Goal: Complete application form

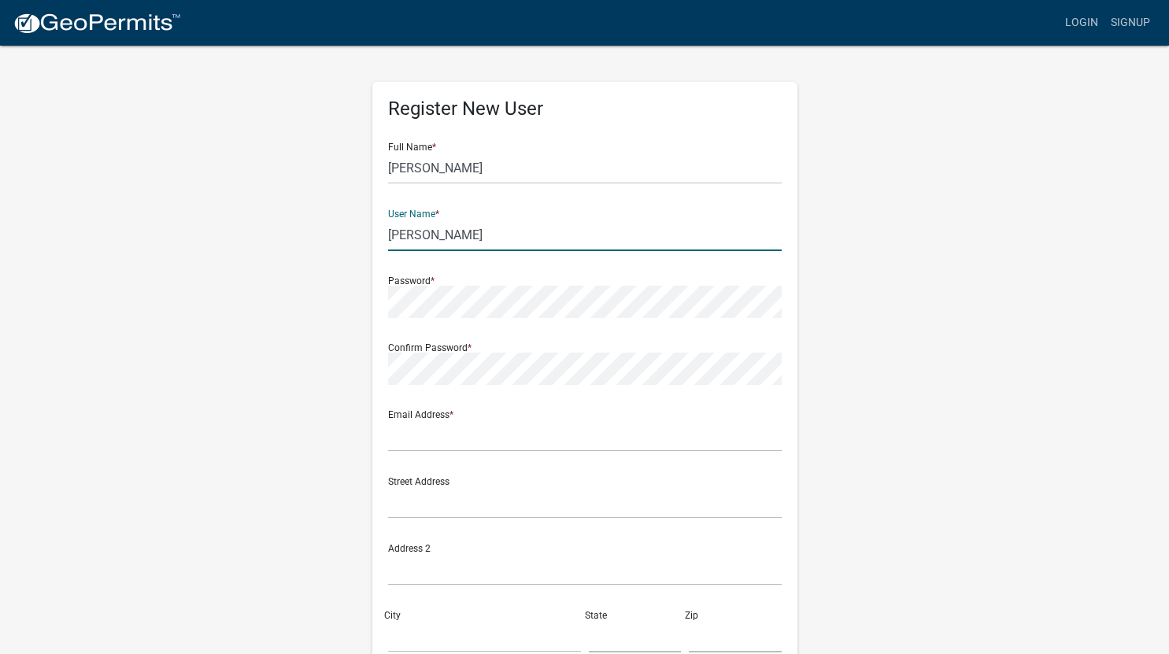
type input "[PERSON_NAME]"
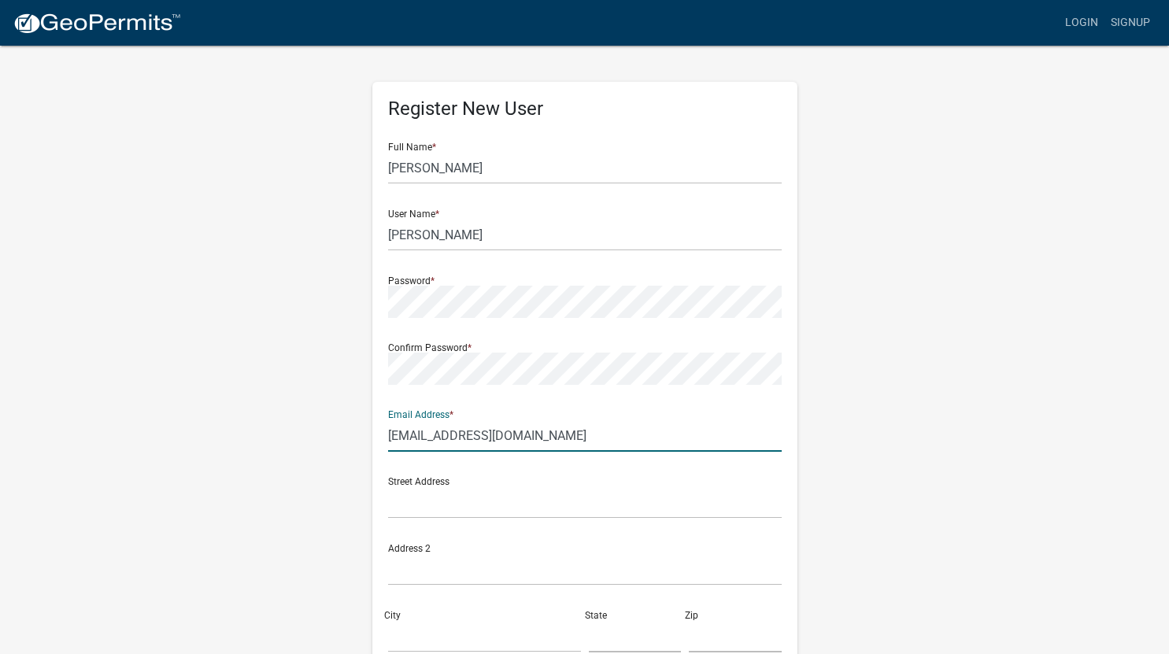
type input "[EMAIL_ADDRESS][DOMAIN_NAME]"
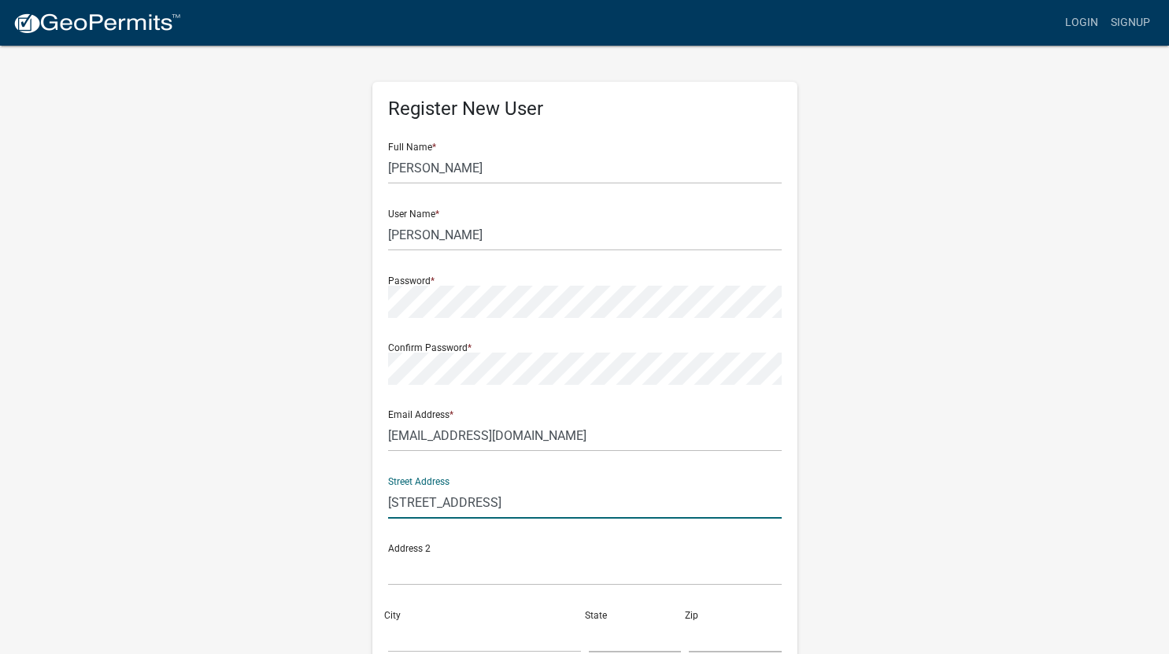
type input "[STREET_ADDRESS]"
type input "Clearwater"
type input "MN"
type input "55320"
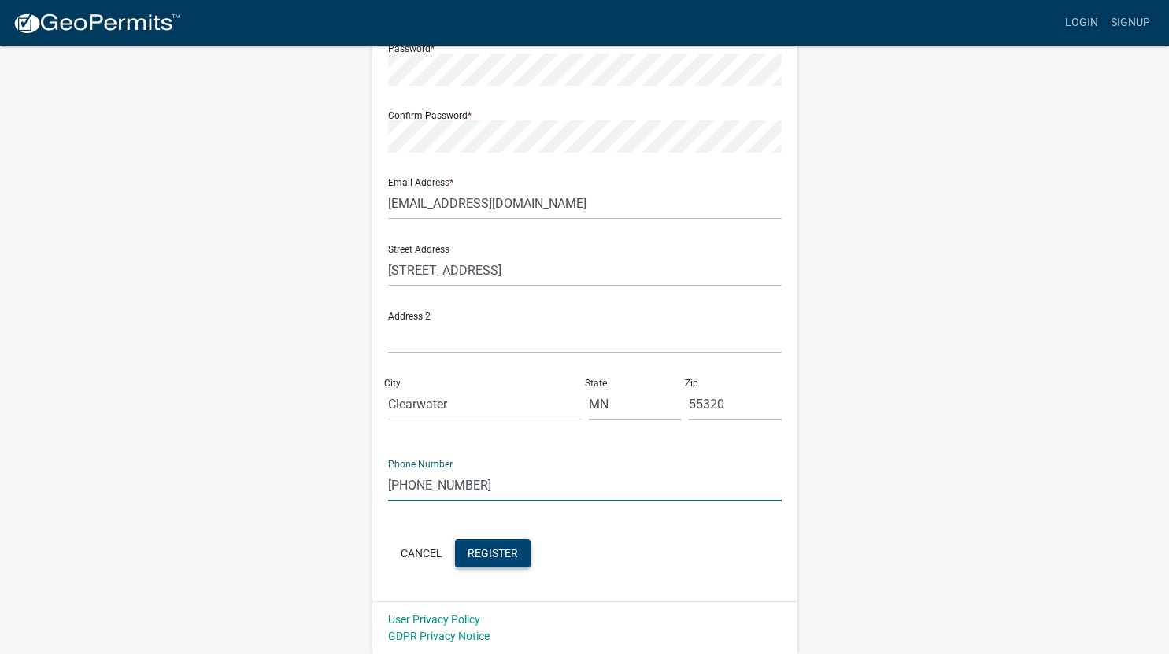
type input "[PHONE_NUMBER]"
click at [489, 551] on span "Register" at bounding box center [493, 552] width 50 height 13
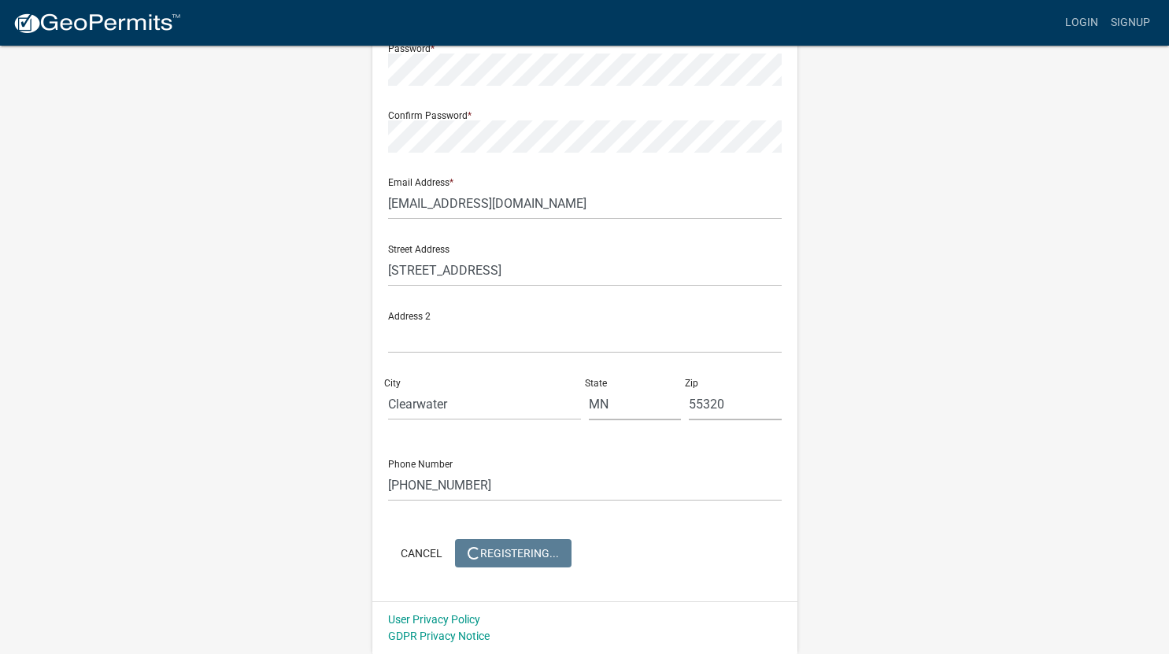
scroll to position [0, 0]
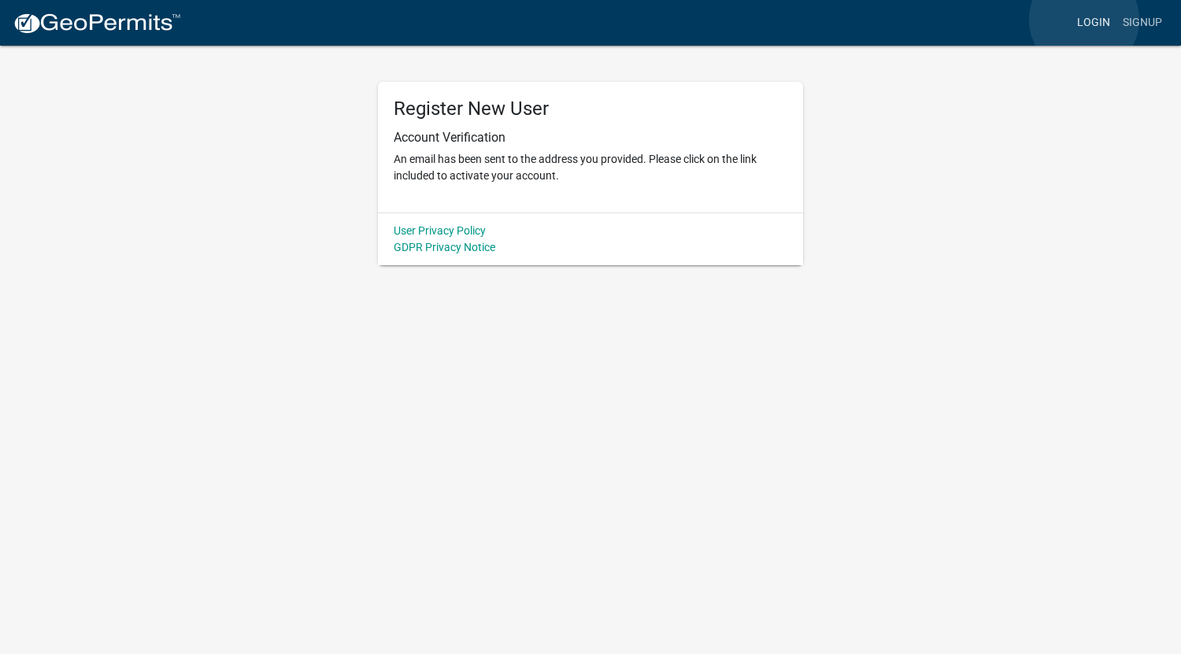
click at [1084, 20] on link "Login" at bounding box center [1094, 23] width 46 height 30
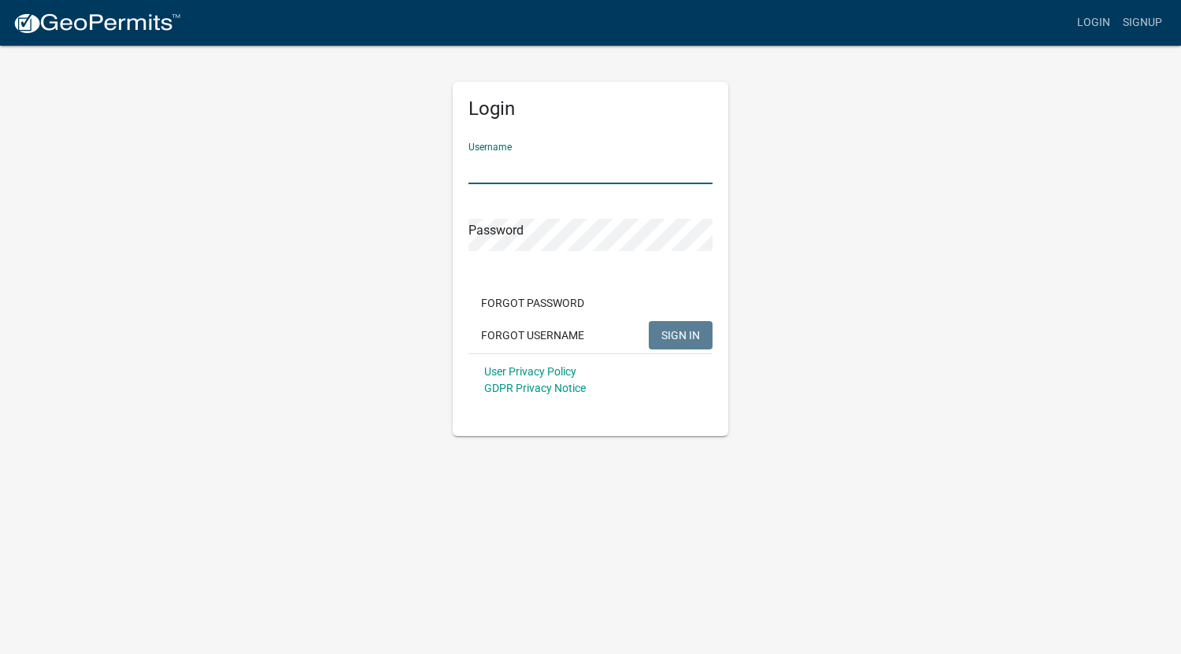
click at [569, 169] on input "Username" at bounding box center [591, 168] width 244 height 32
type input "[PERSON_NAME]"
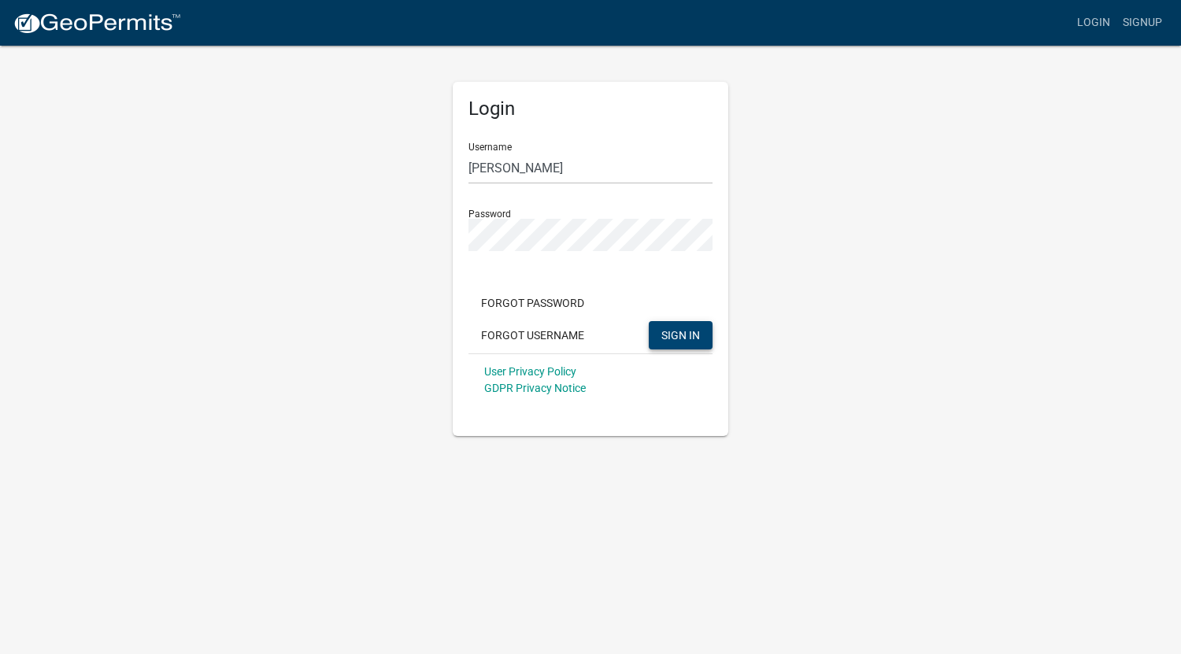
drag, startPoint x: 683, startPoint y: 333, endPoint x: 661, endPoint y: 339, distance: 23.5
click at [661, 339] on button "SIGN IN" at bounding box center [681, 335] width 64 height 28
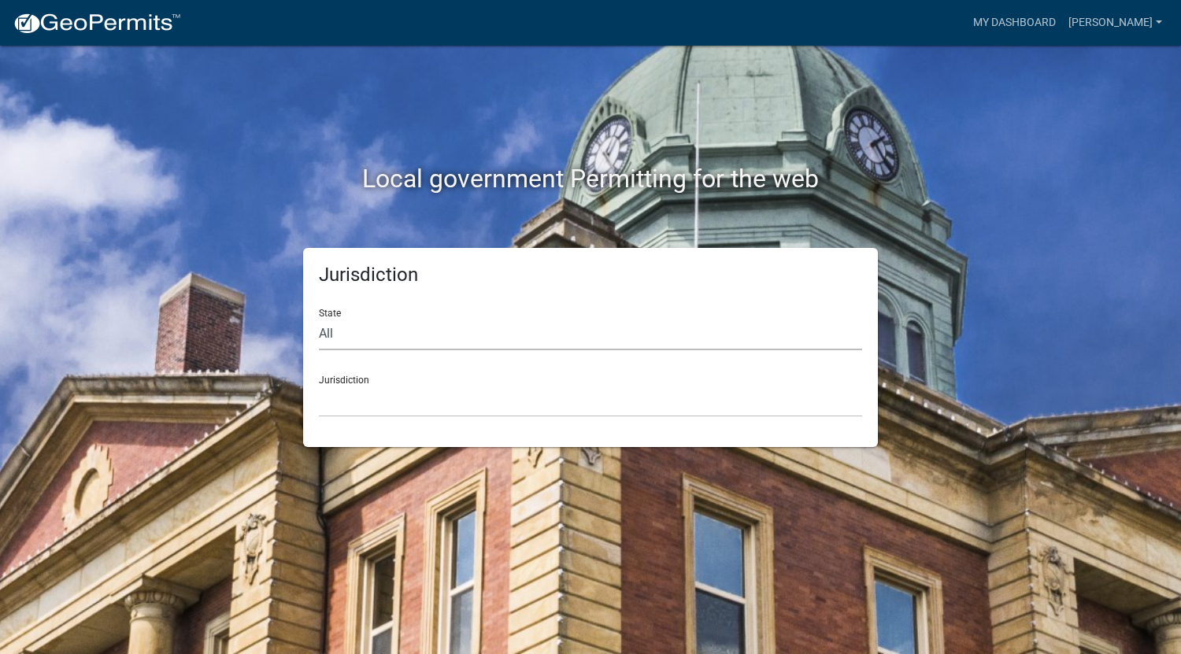
click at [635, 336] on select "All [US_STATE] [US_STATE] [US_STATE] [US_STATE] [US_STATE] [US_STATE] [US_STATE…" at bounding box center [590, 334] width 543 height 32
select select "[US_STATE]"
click at [319, 318] on select "All [US_STATE] [US_STATE] [US_STATE] [US_STATE] [US_STATE] [US_STATE] [US_STATE…" at bounding box center [590, 334] width 543 height 32
click at [524, 398] on select "[GEOGRAPHIC_DATA], [US_STATE] [GEOGRAPHIC_DATA], [US_STATE] [GEOGRAPHIC_DATA], …" at bounding box center [590, 401] width 543 height 32
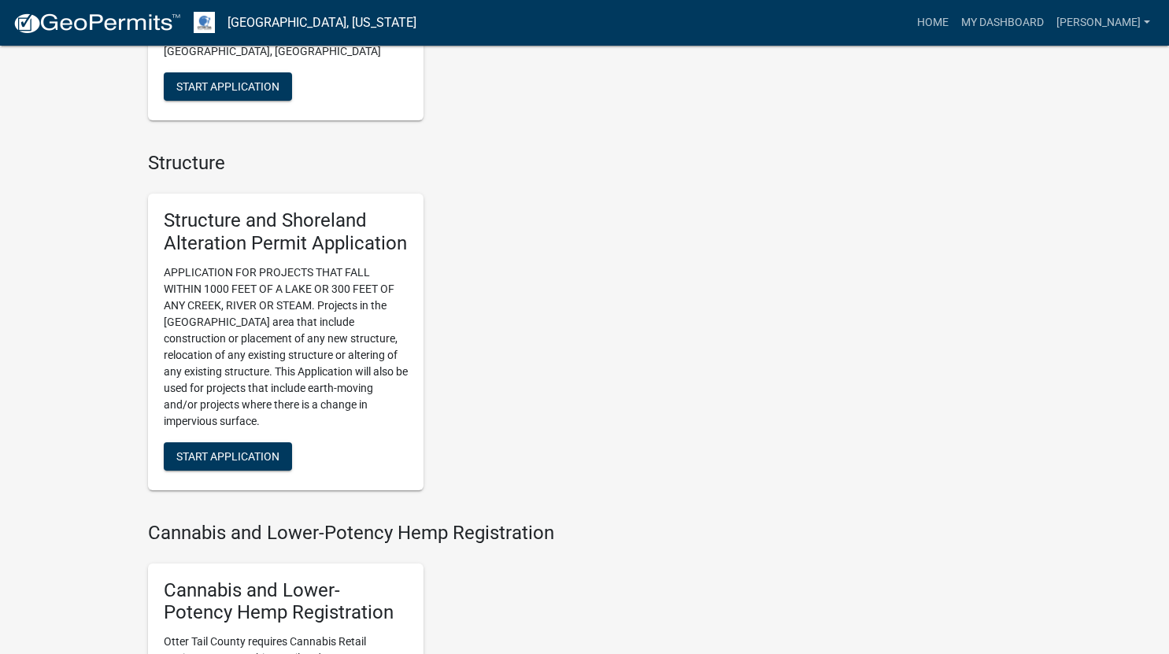
scroll to position [1060, 0]
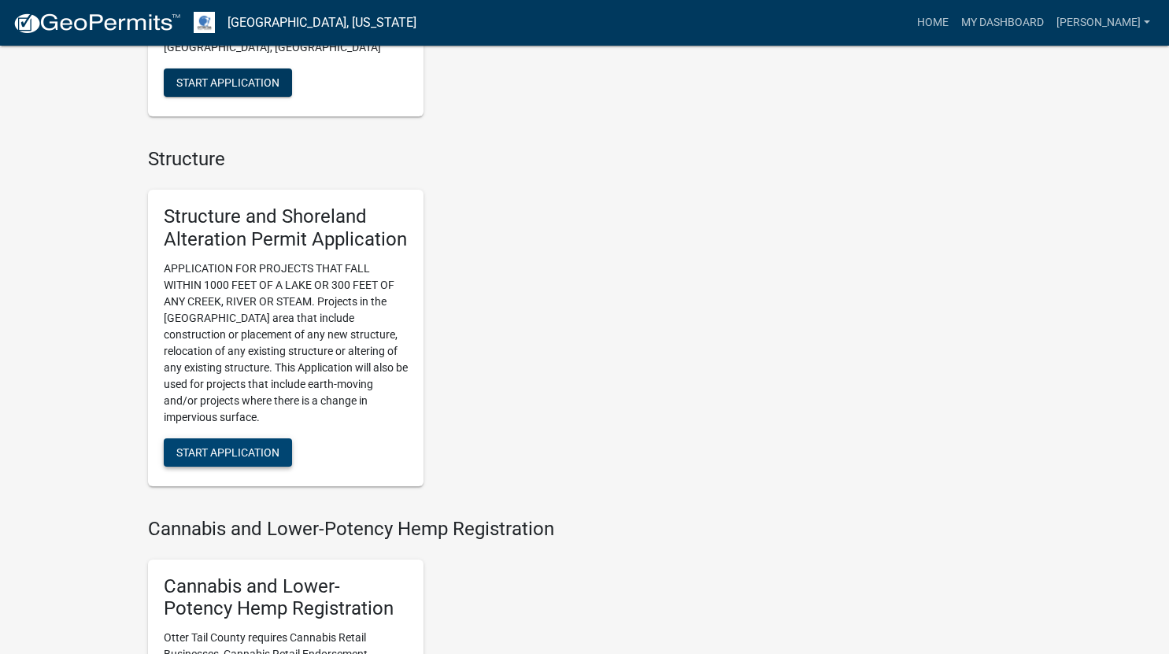
click at [214, 449] on span "Start Application" at bounding box center [227, 452] width 103 height 13
